Goal: Task Accomplishment & Management: Use online tool/utility

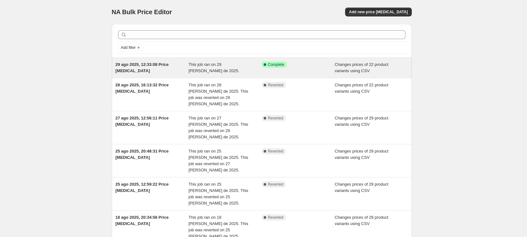
click at [132, 67] on div "29 ago 2025, 12:33:08 Price [MEDICAL_DATA]" at bounding box center [152, 68] width 73 height 13
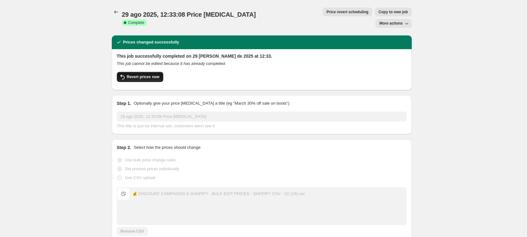
click at [163, 72] on button "Revert prices now" at bounding box center [140, 77] width 46 height 10
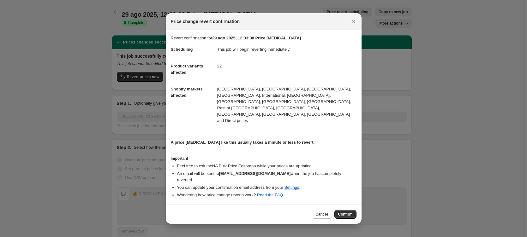
click at [344, 205] on div "Cancel Confirm" at bounding box center [264, 214] width 196 height 19
click at [349, 212] on span "Confirm" at bounding box center [345, 214] width 15 height 5
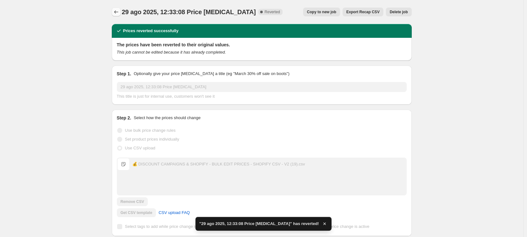
click at [115, 10] on icon "Price change jobs" at bounding box center [116, 12] width 6 height 6
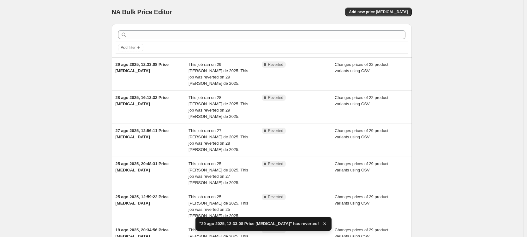
click at [394, 17] on div "NA Bulk Price Editor. This page is ready NA Bulk Price Editor Add new price [ME…" at bounding box center [262, 12] width 300 height 24
click at [394, 14] on span "Add new price [MEDICAL_DATA]" at bounding box center [378, 11] width 59 height 5
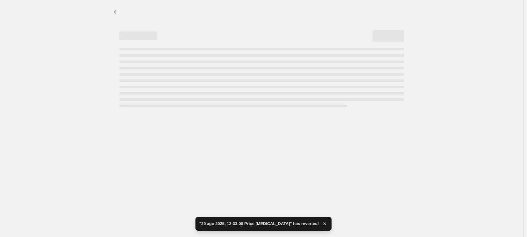
select select "percentage"
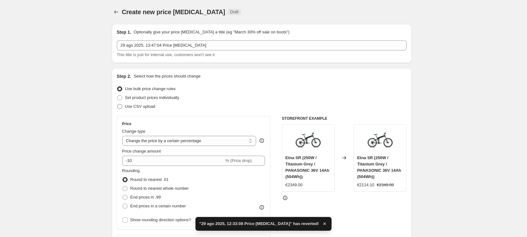
drag, startPoint x: 164, startPoint y: 112, endPoint x: 154, endPoint y: 108, distance: 11.0
click at [164, 112] on div "Step 2. Select how the prices should change Use bulk price change rules Set pro…" at bounding box center [262, 178] width 290 height 211
click at [152, 107] on span "Use CSV upload" at bounding box center [140, 106] width 30 height 5
click at [117, 104] on input "Use CSV upload" at bounding box center [117, 104] width 0 height 0
radio input "true"
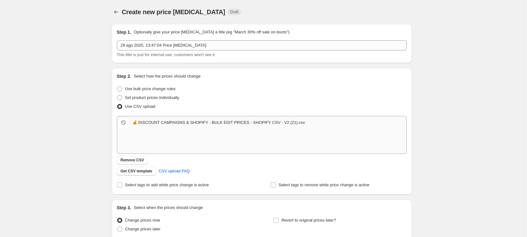
scroll to position [55, 0]
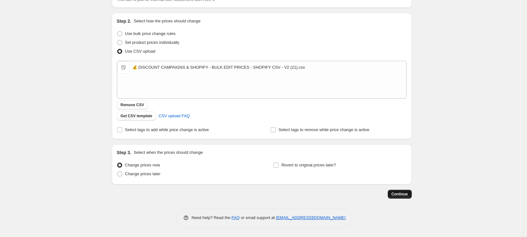
click at [405, 194] on span "Continue" at bounding box center [399, 194] width 16 height 5
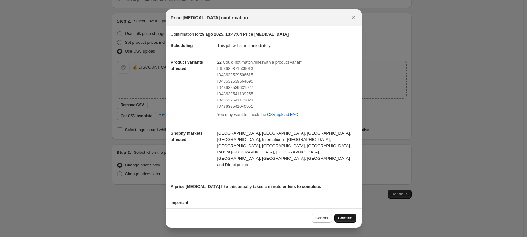
click at [339, 218] on span "Confirm" at bounding box center [345, 218] width 15 height 5
